Goal: Task Accomplishment & Management: Use online tool/utility

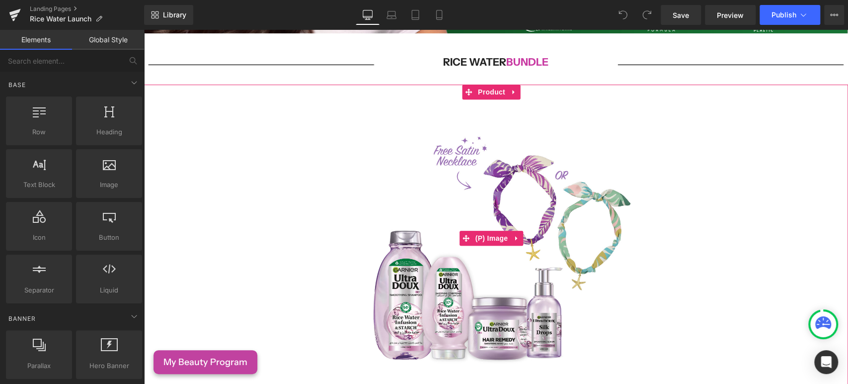
scroll to position [331, 0]
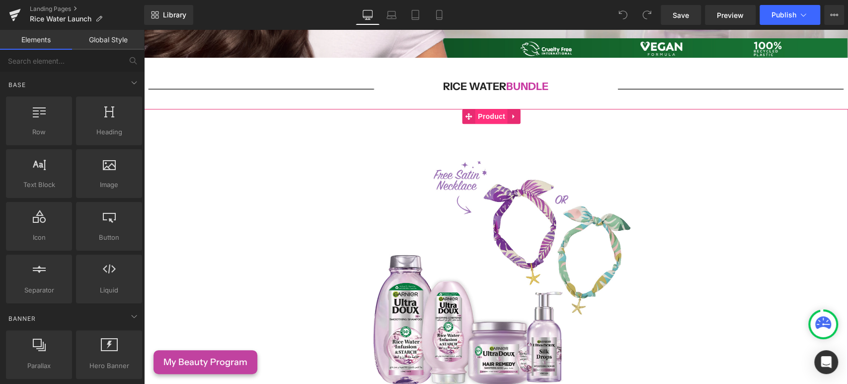
click at [484, 113] on span "Product" at bounding box center [491, 116] width 32 height 15
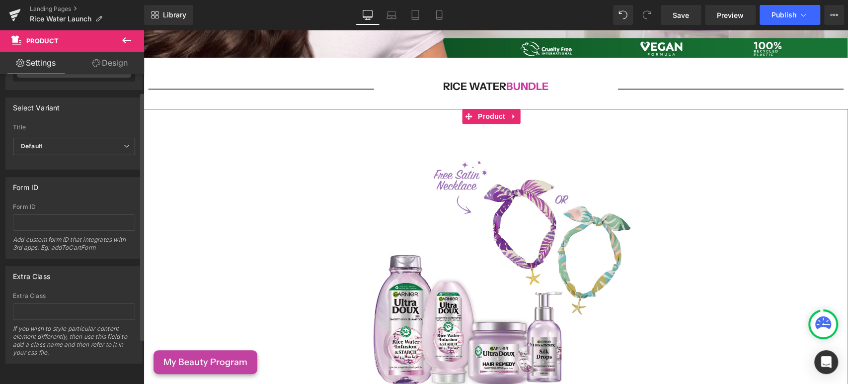
scroll to position [0, 0]
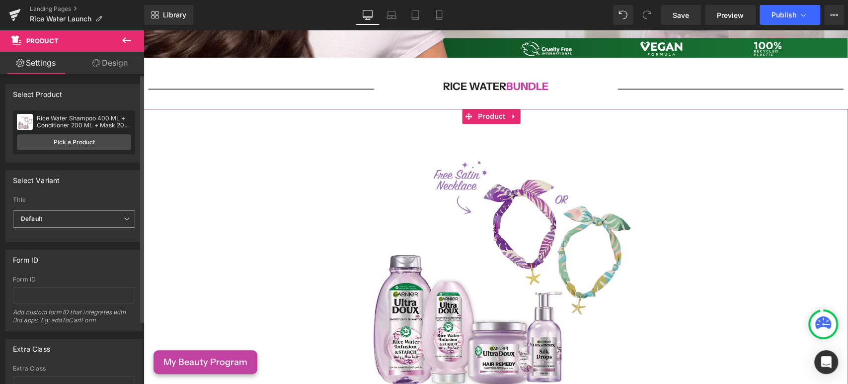
click at [92, 210] on span "Default" at bounding box center [74, 218] width 122 height 17
click at [91, 210] on span "Default" at bounding box center [72, 218] width 118 height 17
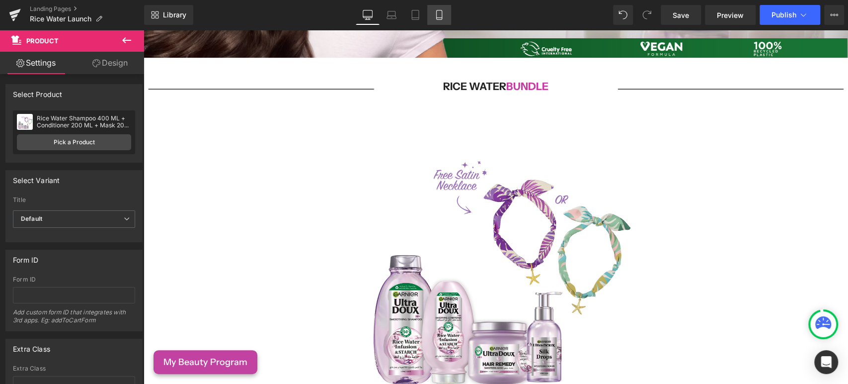
click at [439, 19] on icon at bounding box center [438, 14] width 5 height 9
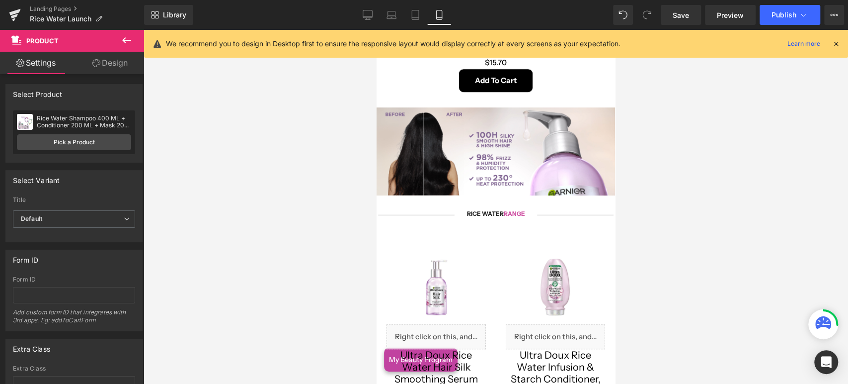
scroll to position [68, 0]
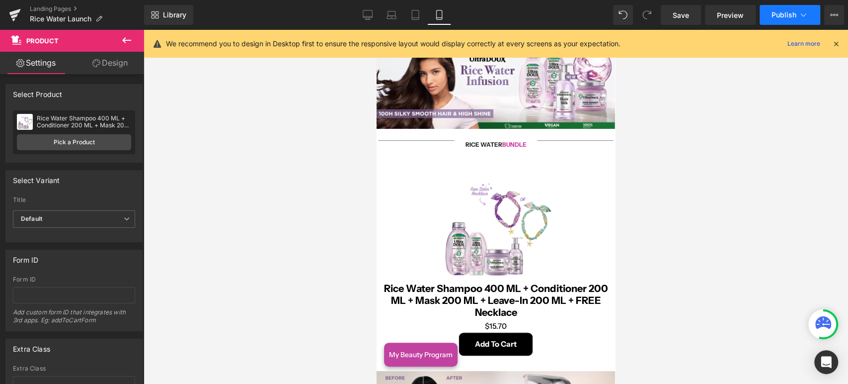
click at [793, 16] on span "Publish" at bounding box center [784, 15] width 25 height 8
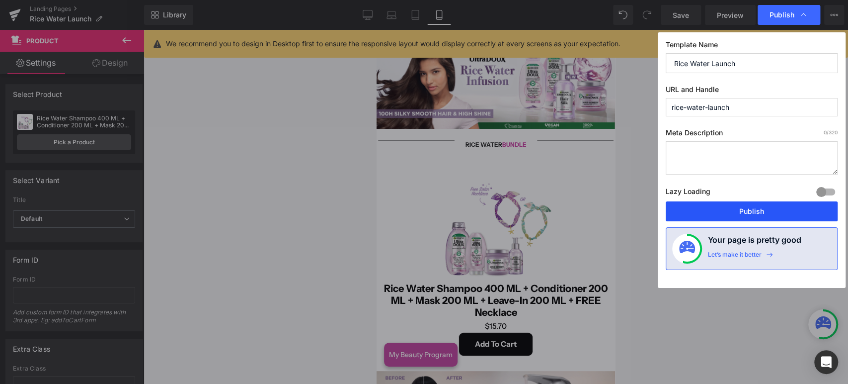
click at [730, 212] on button "Publish" at bounding box center [752, 211] width 172 height 20
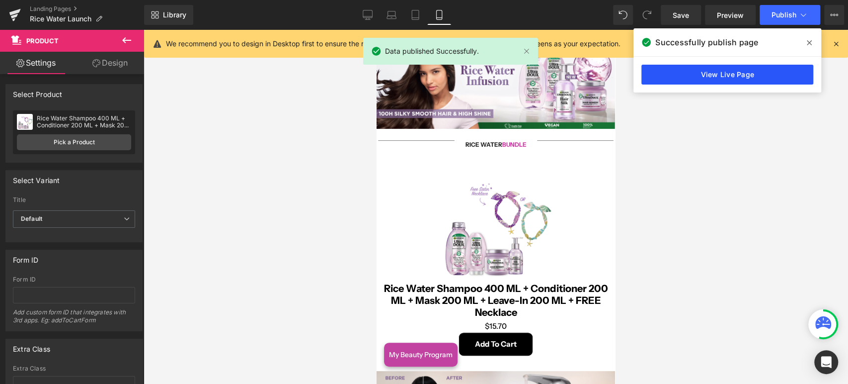
click at [752, 71] on link "View Live Page" at bounding box center [727, 75] width 172 height 20
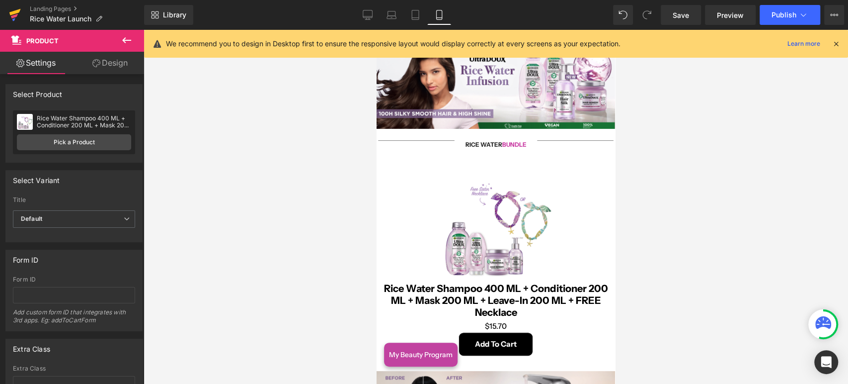
click at [22, 12] on link at bounding box center [15, 15] width 30 height 30
